Goal: Task Accomplishment & Management: Complete application form

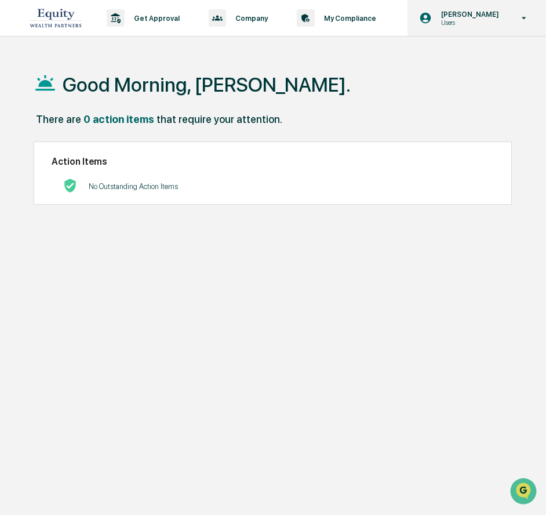
click at [475, 17] on p "[PERSON_NAME]" at bounding box center [468, 14] width 73 height 9
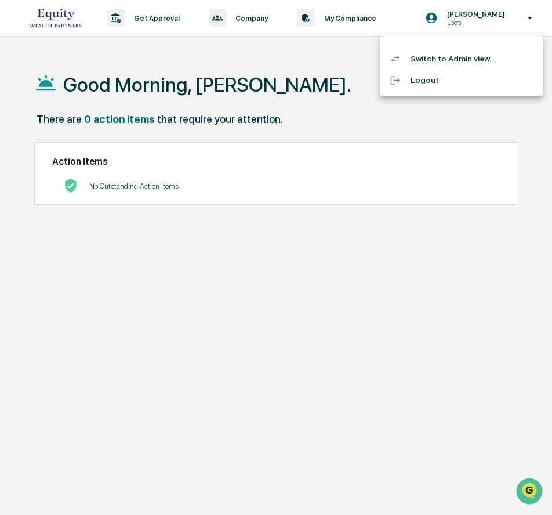
click at [438, 56] on li "Switch to Admin view..." at bounding box center [461, 58] width 162 height 21
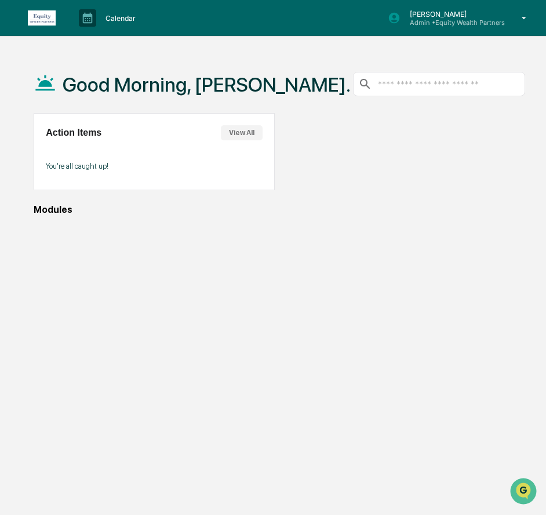
click at [437, 16] on p "[PERSON_NAME]" at bounding box center [453, 14] width 104 height 9
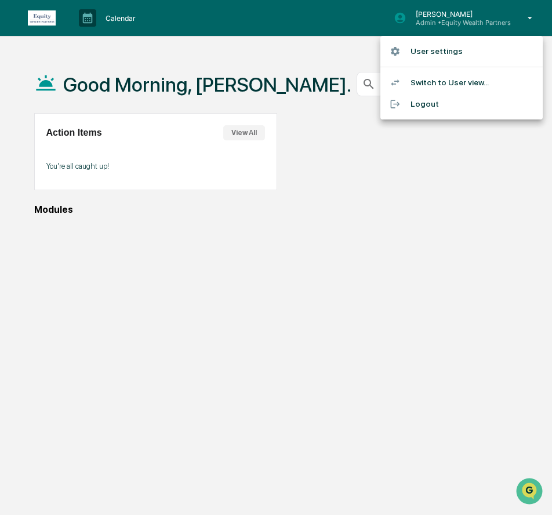
click at [434, 81] on li "Switch to User view..." at bounding box center [461, 82] width 162 height 21
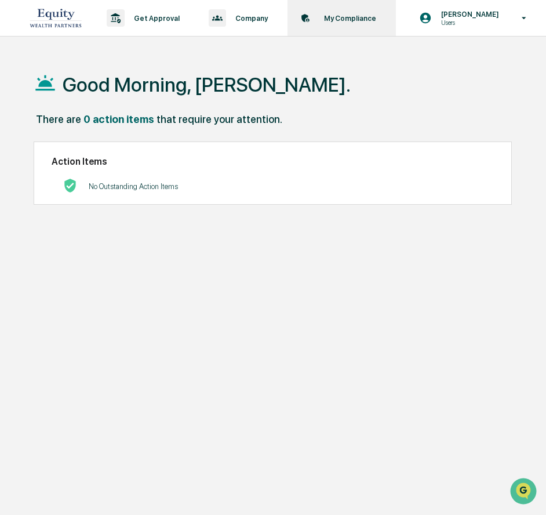
click at [352, 18] on p "My Compliance" at bounding box center [348, 18] width 67 height 9
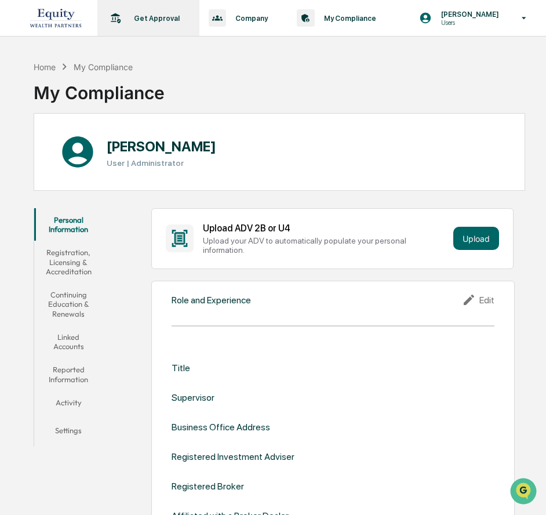
click at [167, 21] on p "Get Approval" at bounding box center [155, 18] width 61 height 9
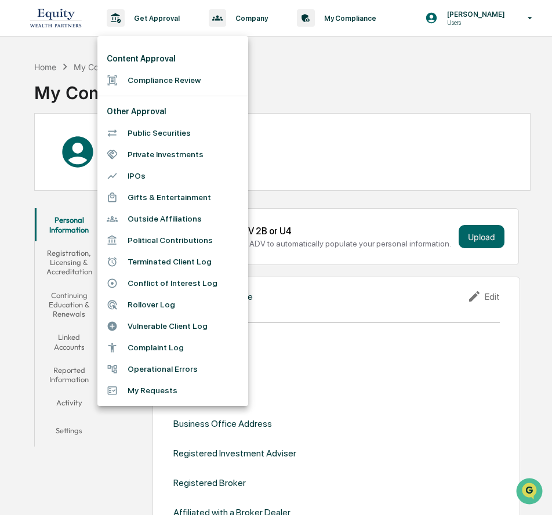
click at [388, 89] on div at bounding box center [276, 257] width 552 height 515
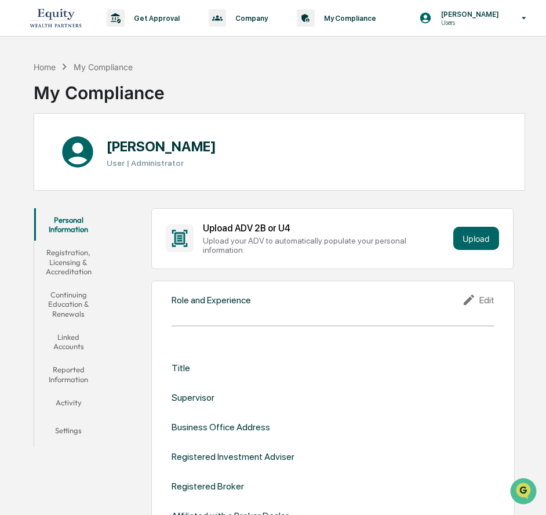
click at [68, 13] on img at bounding box center [56, 18] width 56 height 26
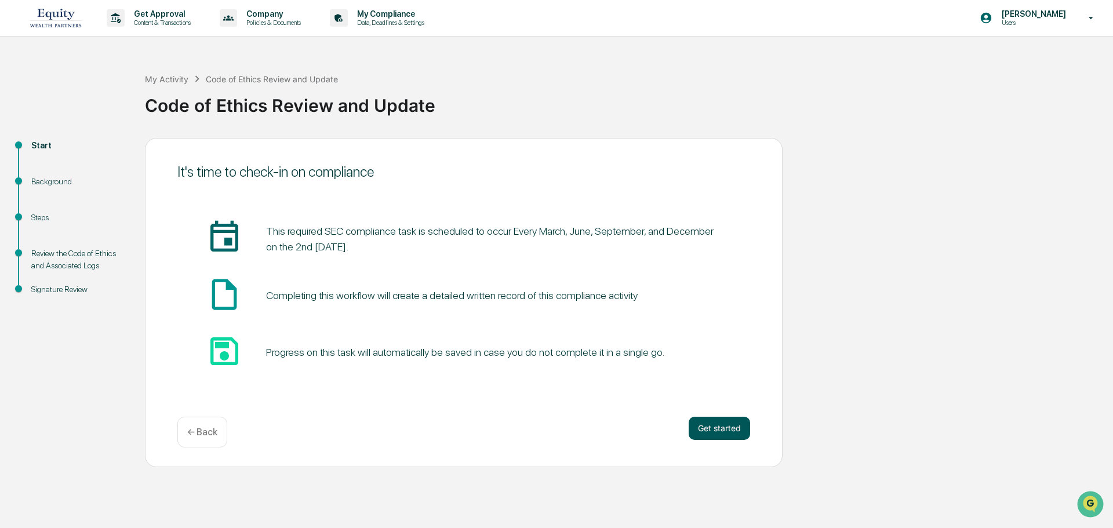
click at [546, 428] on button "Get started" at bounding box center [719, 428] width 61 height 23
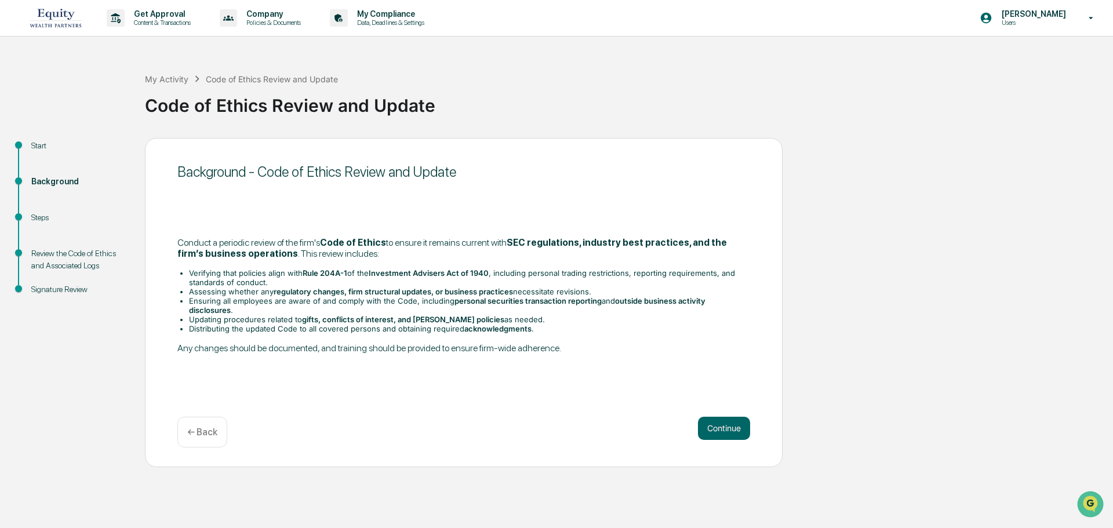
click at [546, 428] on button "Continue" at bounding box center [724, 428] width 52 height 23
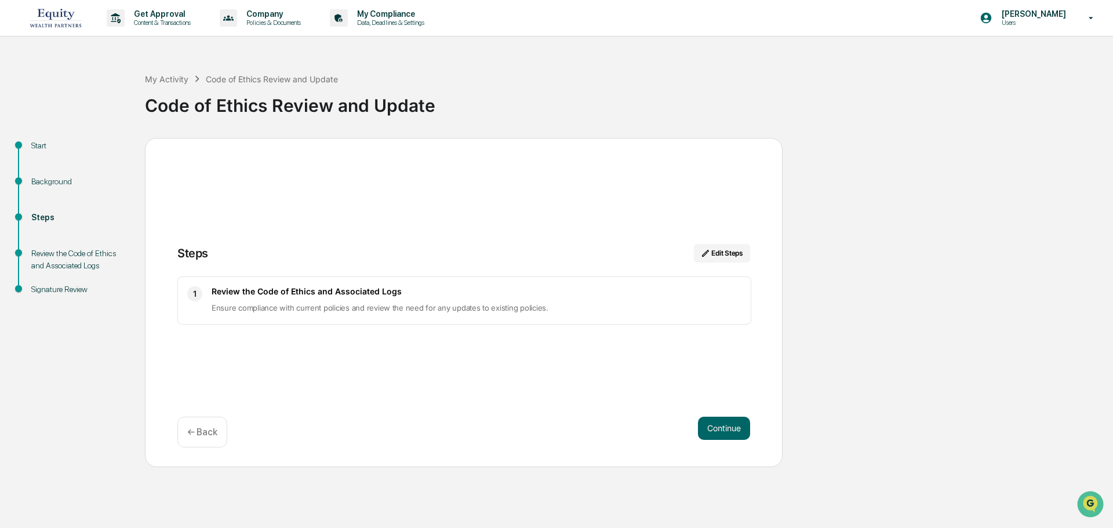
click at [380, 298] on div "Review the Code of Ethics and Associated Logs Ensure compliance with current po…" at bounding box center [477, 300] width 530 height 28
click at [546, 427] on button "Continue" at bounding box center [724, 428] width 52 height 23
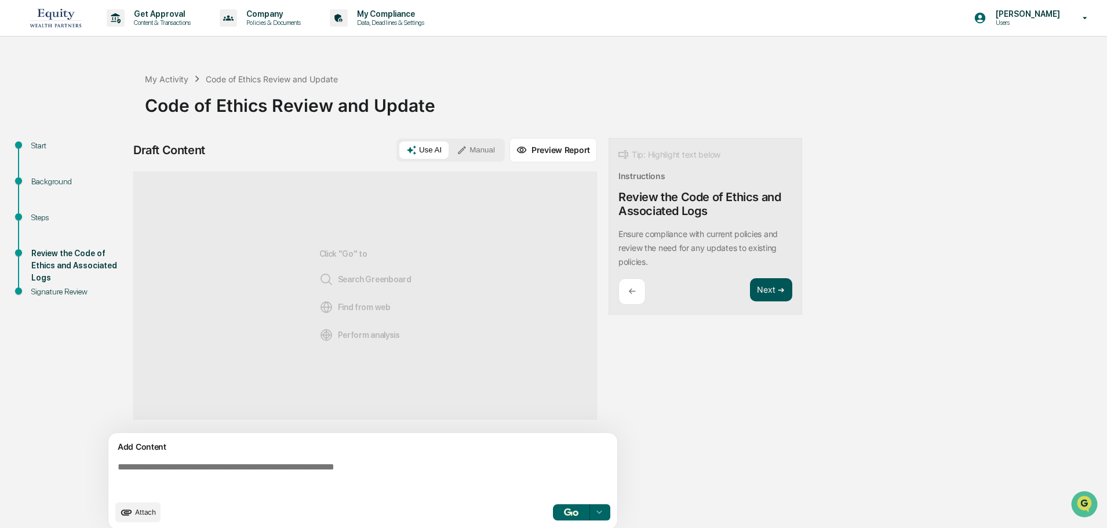
click at [546, 289] on button "Next ➔" at bounding box center [771, 290] width 42 height 24
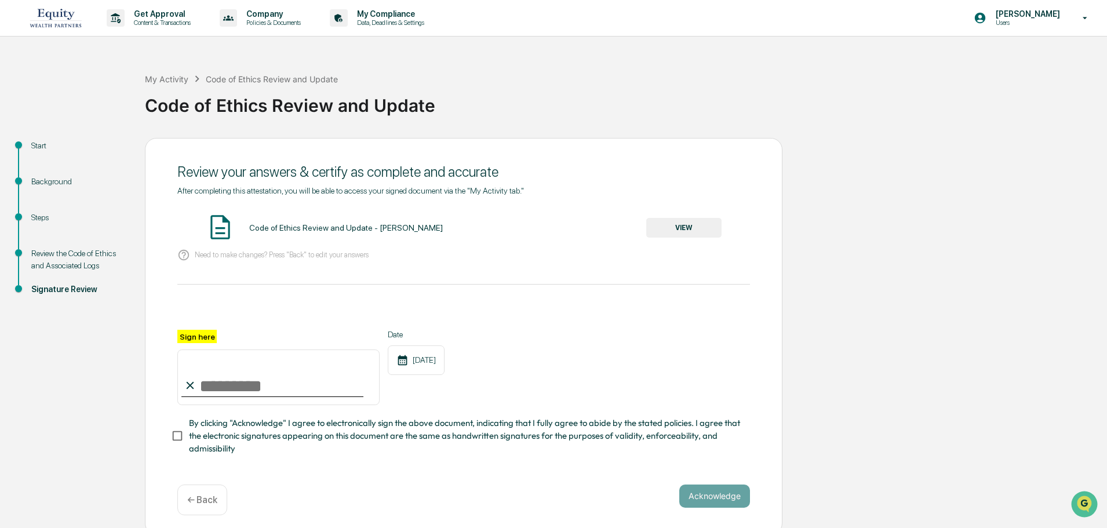
click at [230, 381] on input "Sign here" at bounding box center [278, 378] width 202 height 56
type input "**********"
click at [546, 497] on button "Acknowledge" at bounding box center [714, 496] width 71 height 23
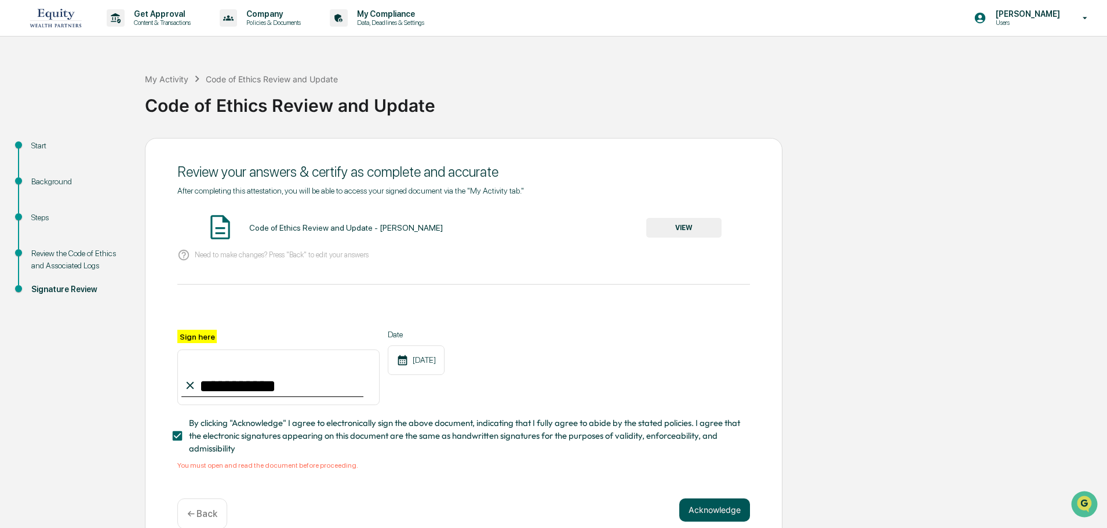
click at [546, 508] on button "Acknowledge" at bounding box center [714, 510] width 71 height 23
click at [304, 230] on div "Code of Ethics Review and Update - Tracy Wiley" at bounding box center [346, 227] width 194 height 9
click at [546, 226] on button "VIEW" at bounding box center [683, 228] width 75 height 20
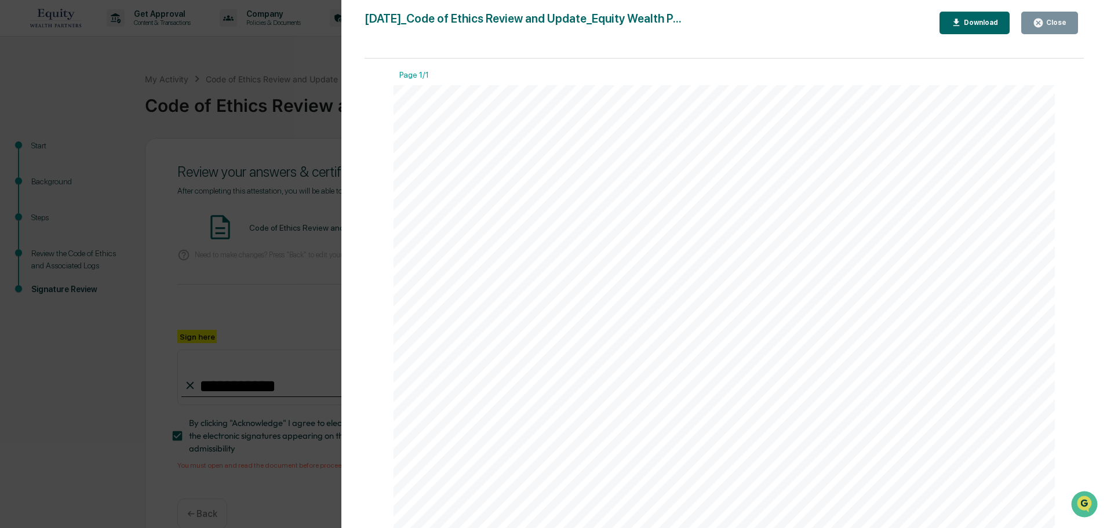
click at [546, 16] on button "Close" at bounding box center [1049, 23] width 57 height 23
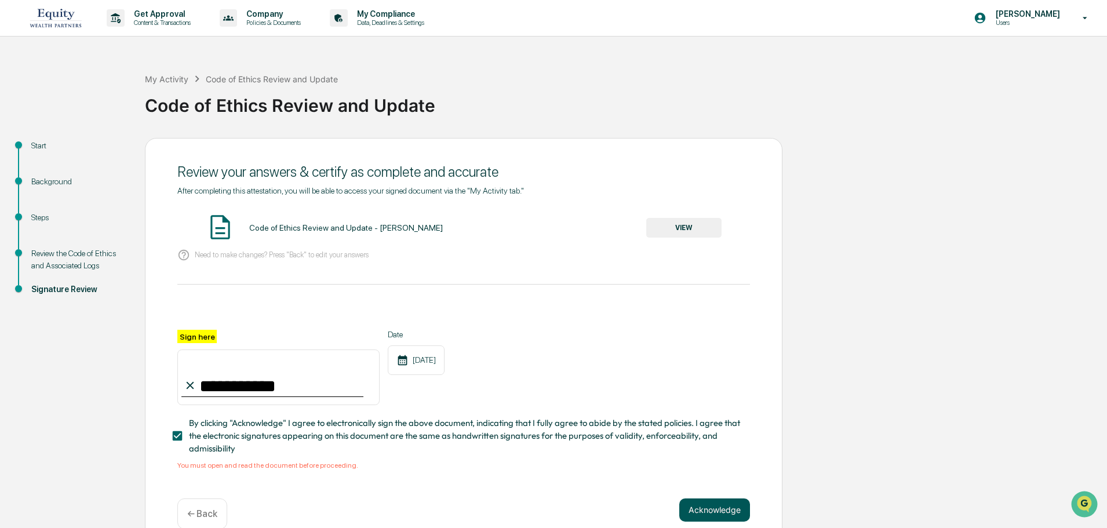
click at [546, 508] on button "Acknowledge" at bounding box center [714, 510] width 71 height 23
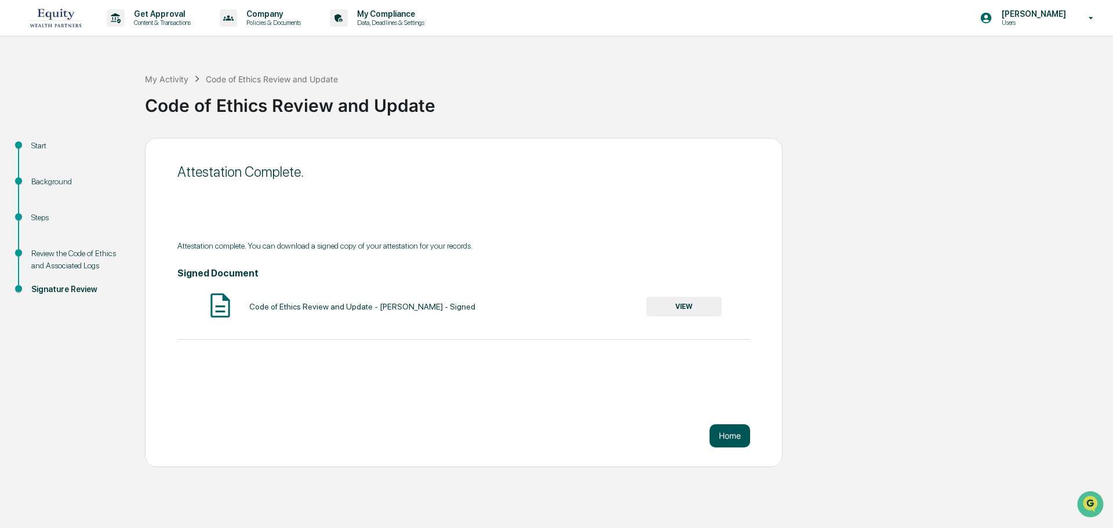
click at [546, 435] on button "Home" at bounding box center [730, 435] width 41 height 23
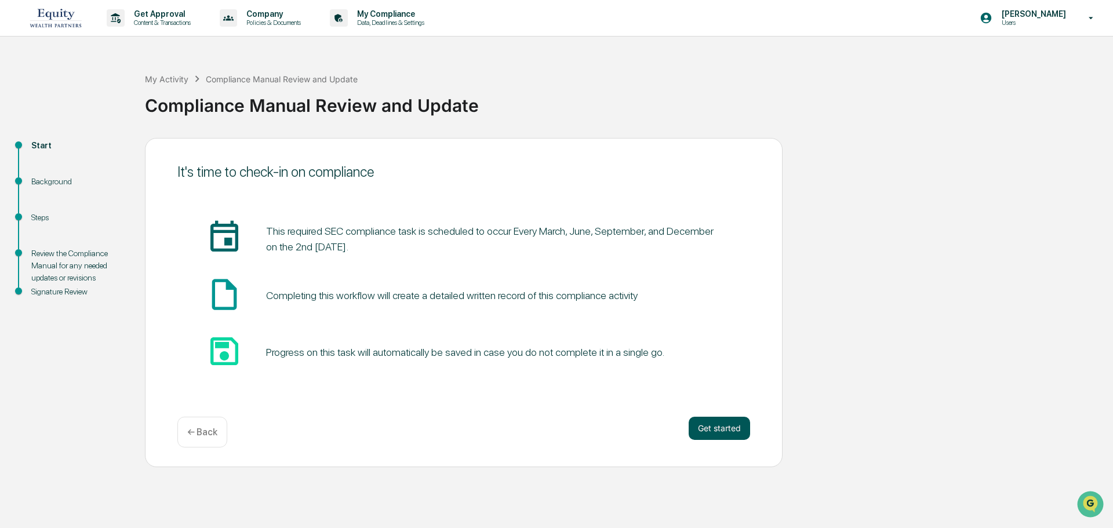
click at [720, 421] on button "Get started" at bounding box center [719, 428] width 61 height 23
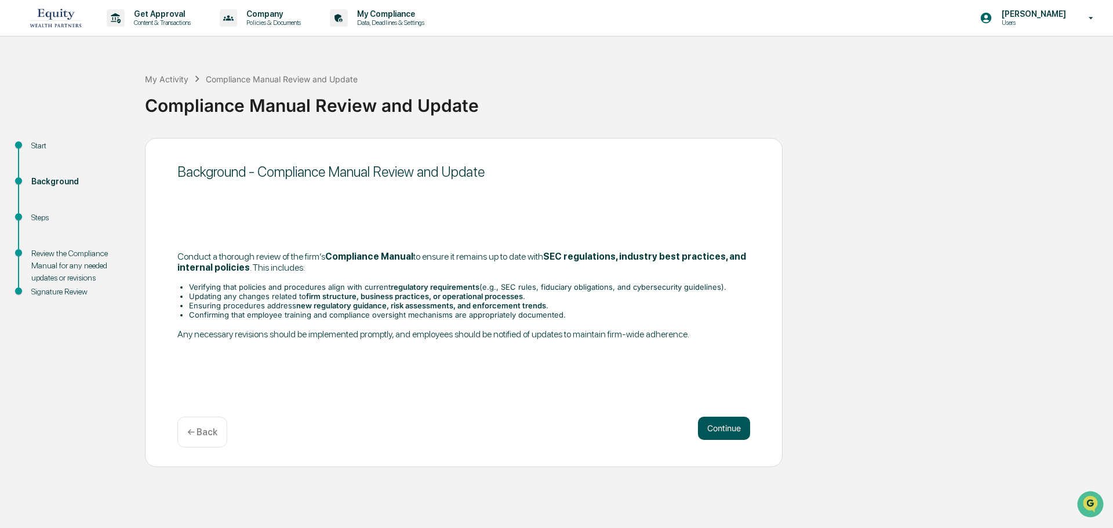
click at [722, 430] on button "Continue" at bounding box center [724, 428] width 52 height 23
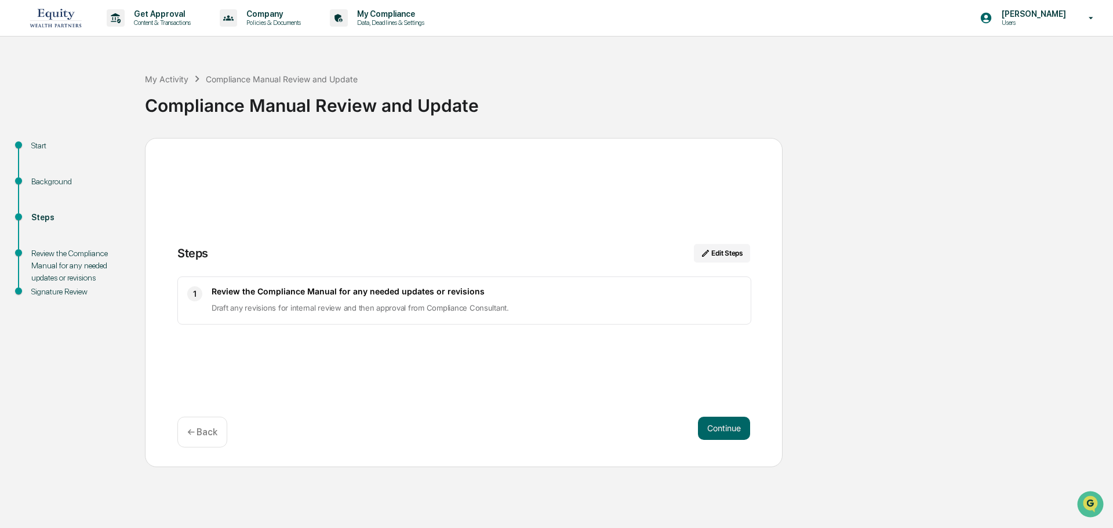
click at [722, 430] on button "Continue" at bounding box center [724, 428] width 52 height 23
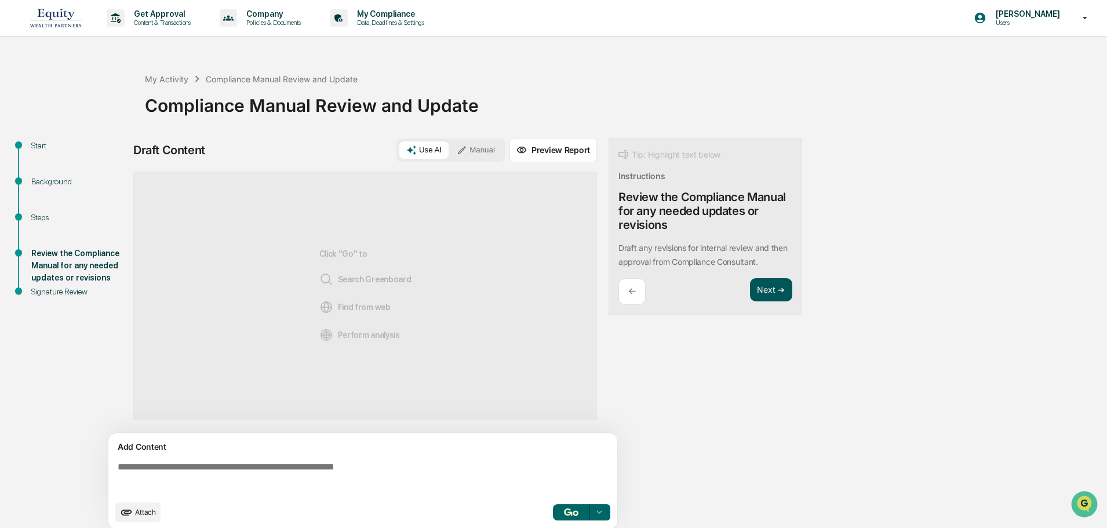
click at [769, 293] on button "Next ➔" at bounding box center [771, 290] width 42 height 24
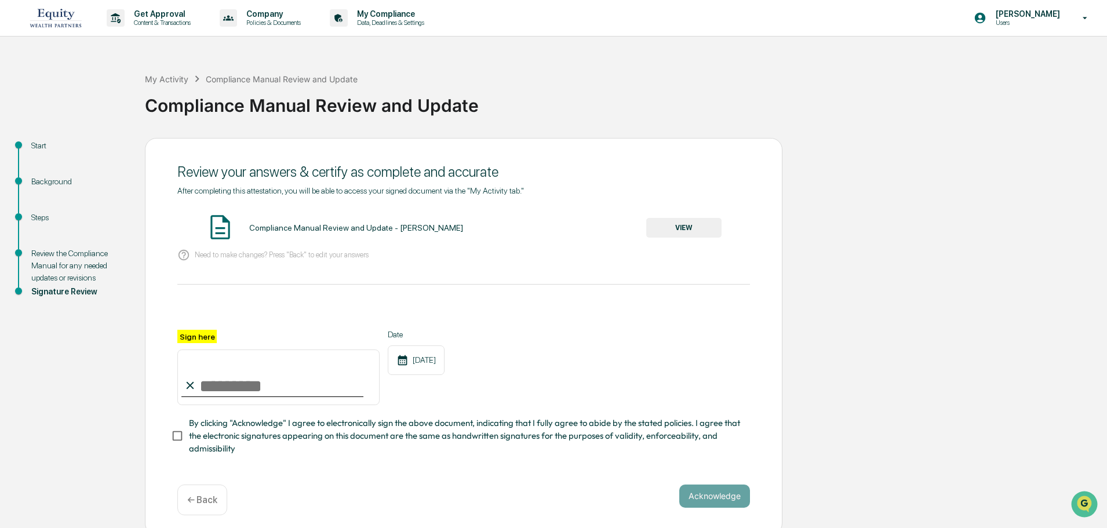
click at [700, 225] on button "VIEW" at bounding box center [683, 228] width 75 height 20
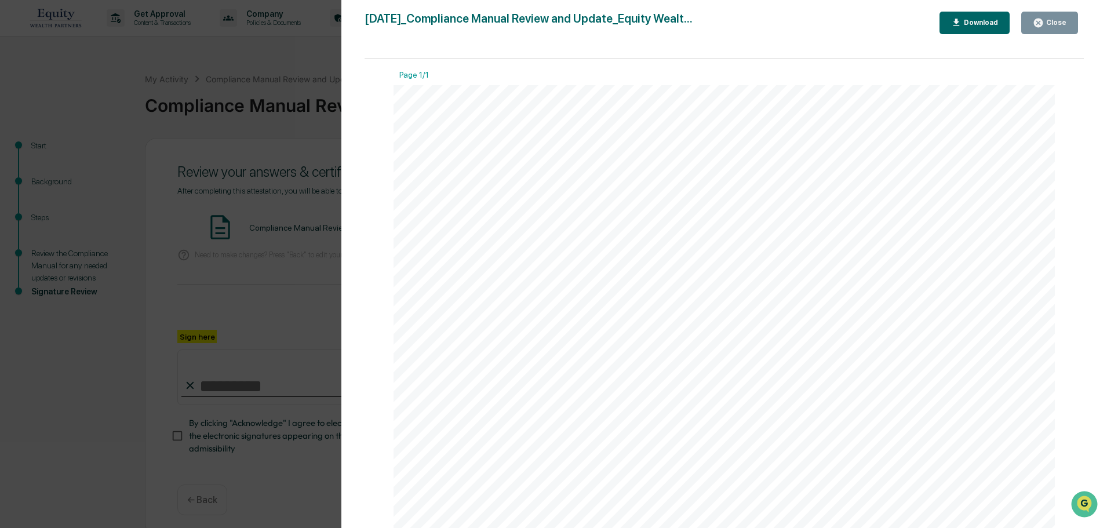
click at [1062, 27] on div "Close" at bounding box center [1055, 23] width 23 height 8
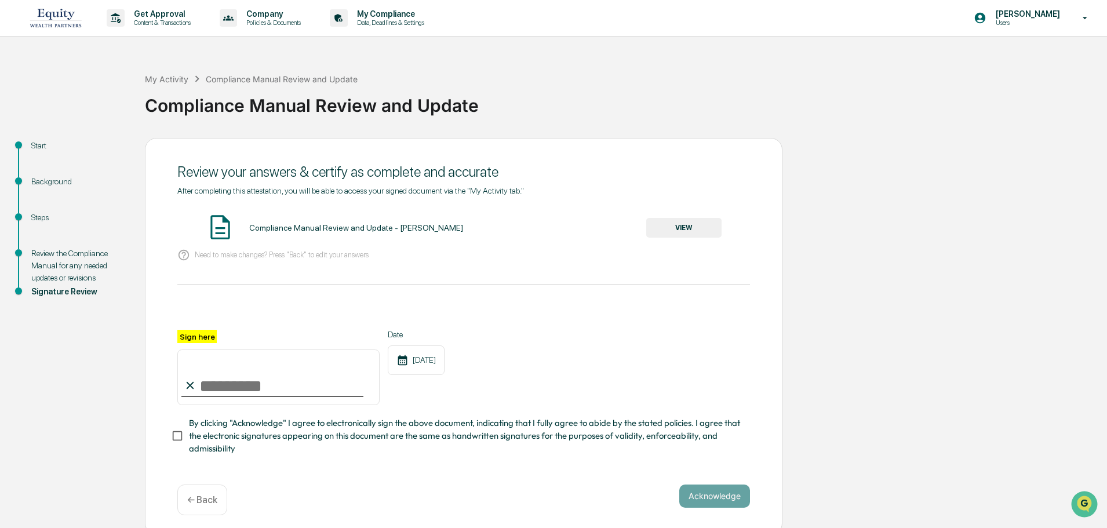
click at [227, 388] on input "Sign here" at bounding box center [278, 378] width 202 height 56
type input "**********"
click at [732, 496] on button "Acknowledge" at bounding box center [714, 496] width 71 height 23
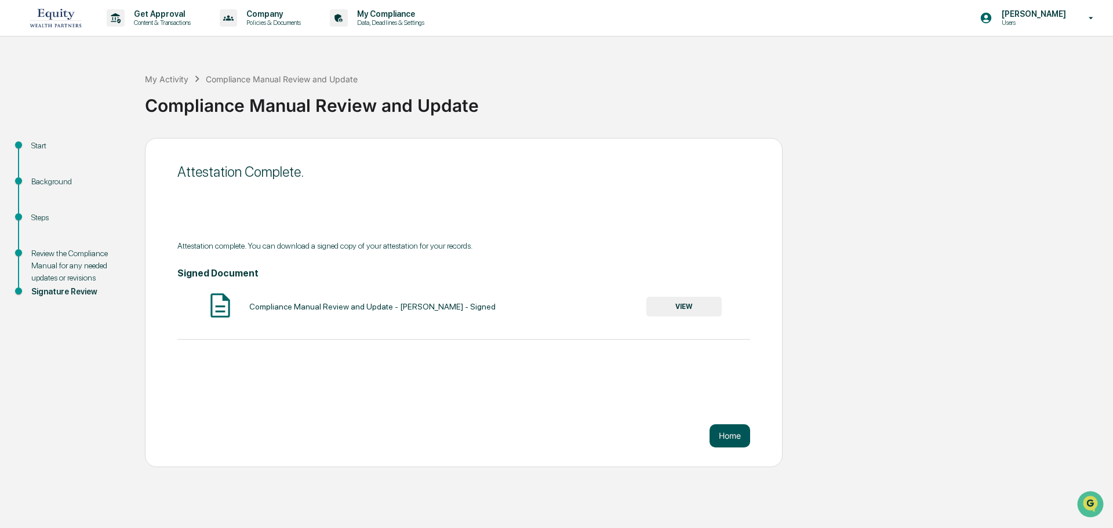
click at [741, 438] on button "Home" at bounding box center [730, 435] width 41 height 23
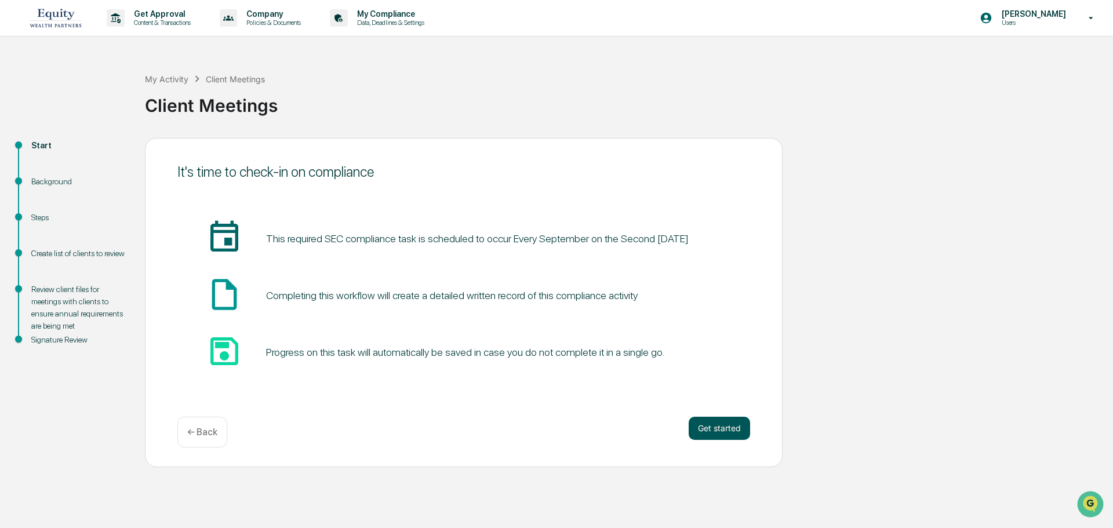
click at [709, 429] on button "Get started" at bounding box center [719, 428] width 61 height 23
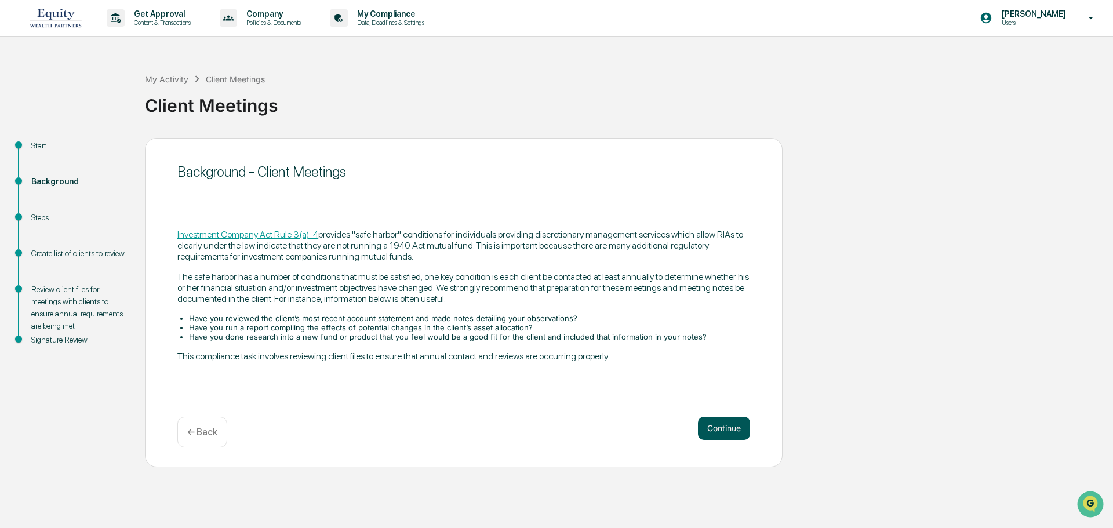
click at [739, 432] on button "Continue" at bounding box center [724, 428] width 52 height 23
